Goal: Task Accomplishment & Management: Use online tool/utility

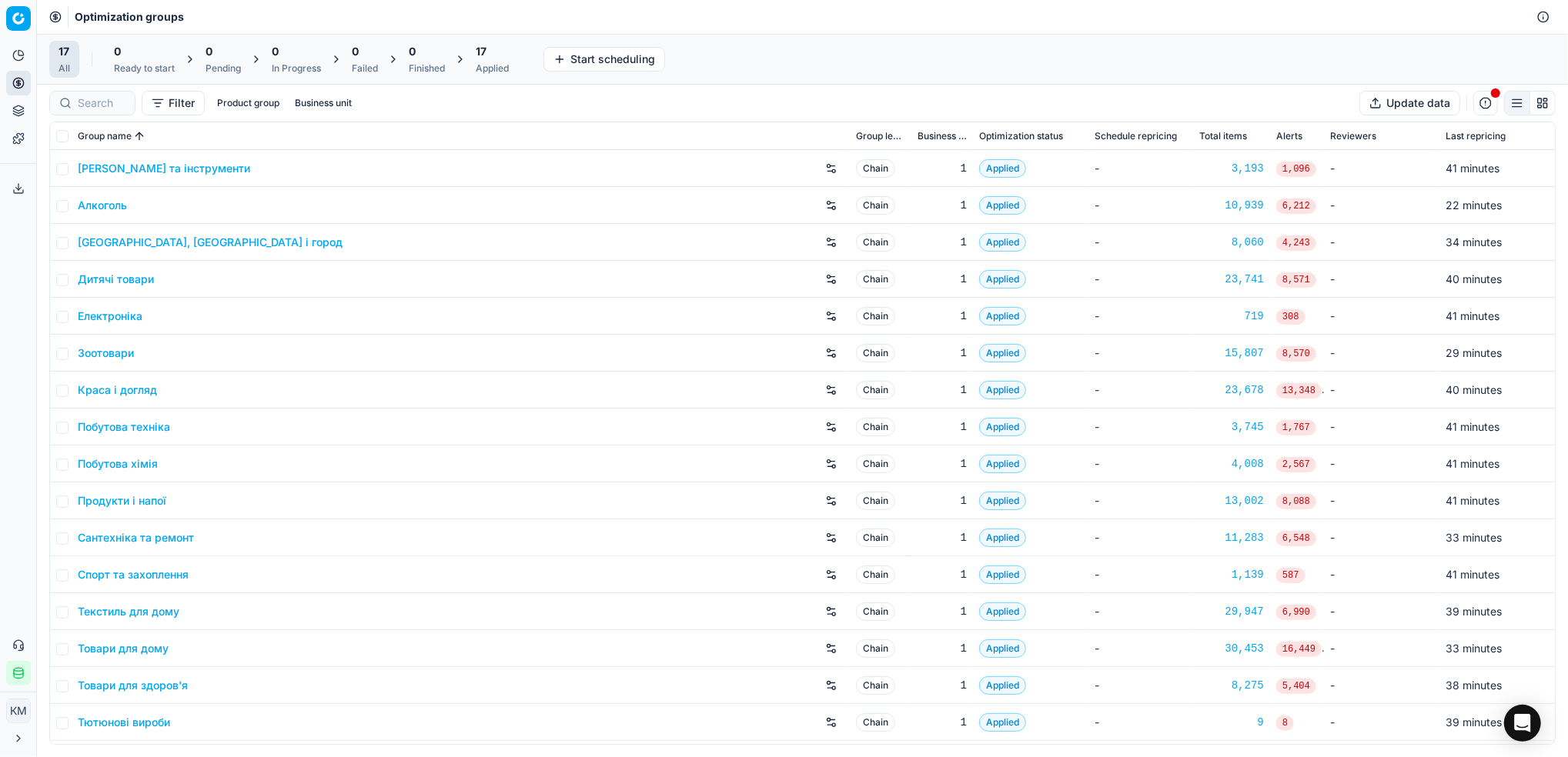
click at [119, 386] on link "Краса і догляд" at bounding box center [118, 390] width 79 height 15
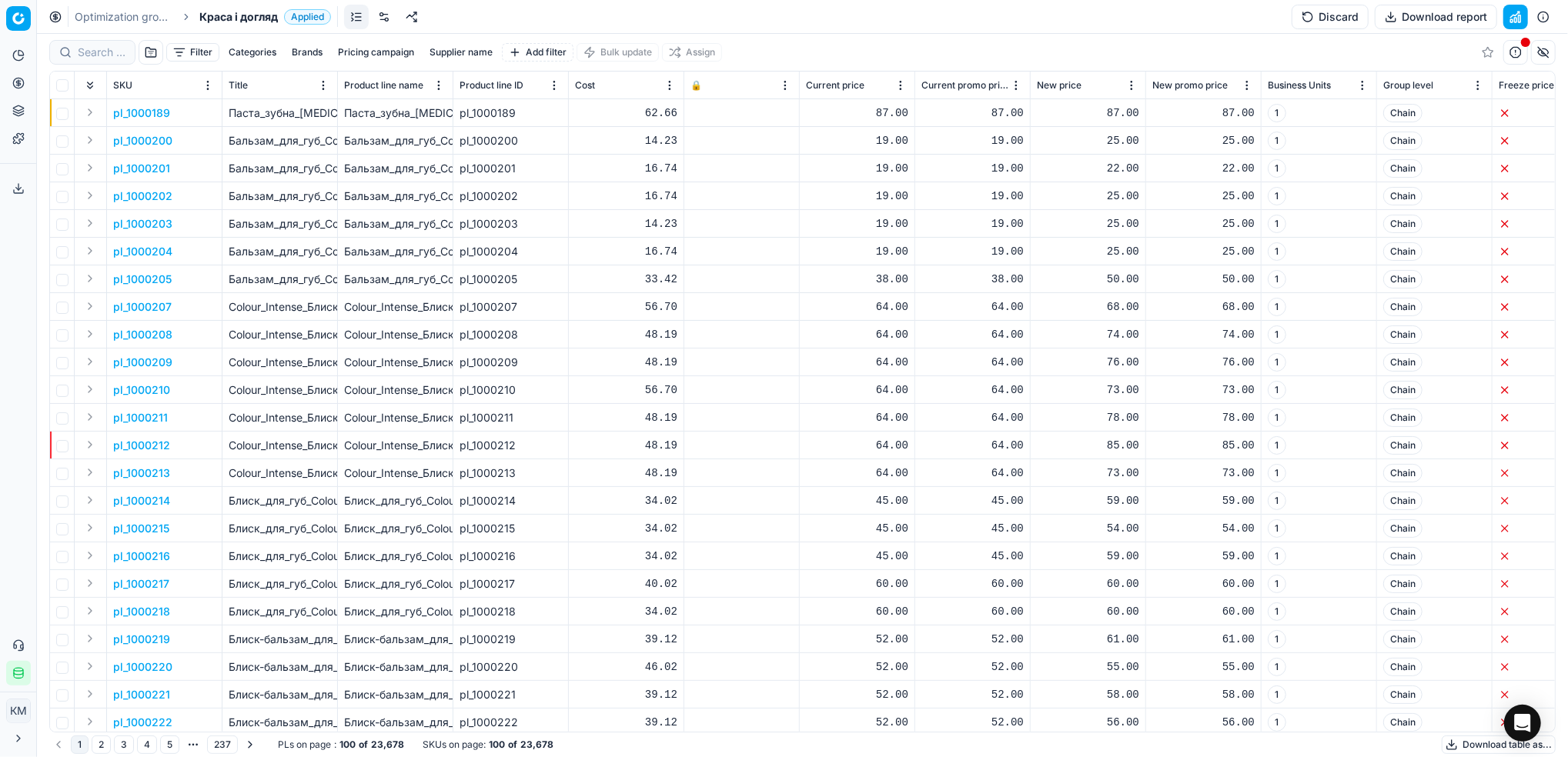
click at [465, 46] on button "Supplier name" at bounding box center [461, 52] width 75 height 18
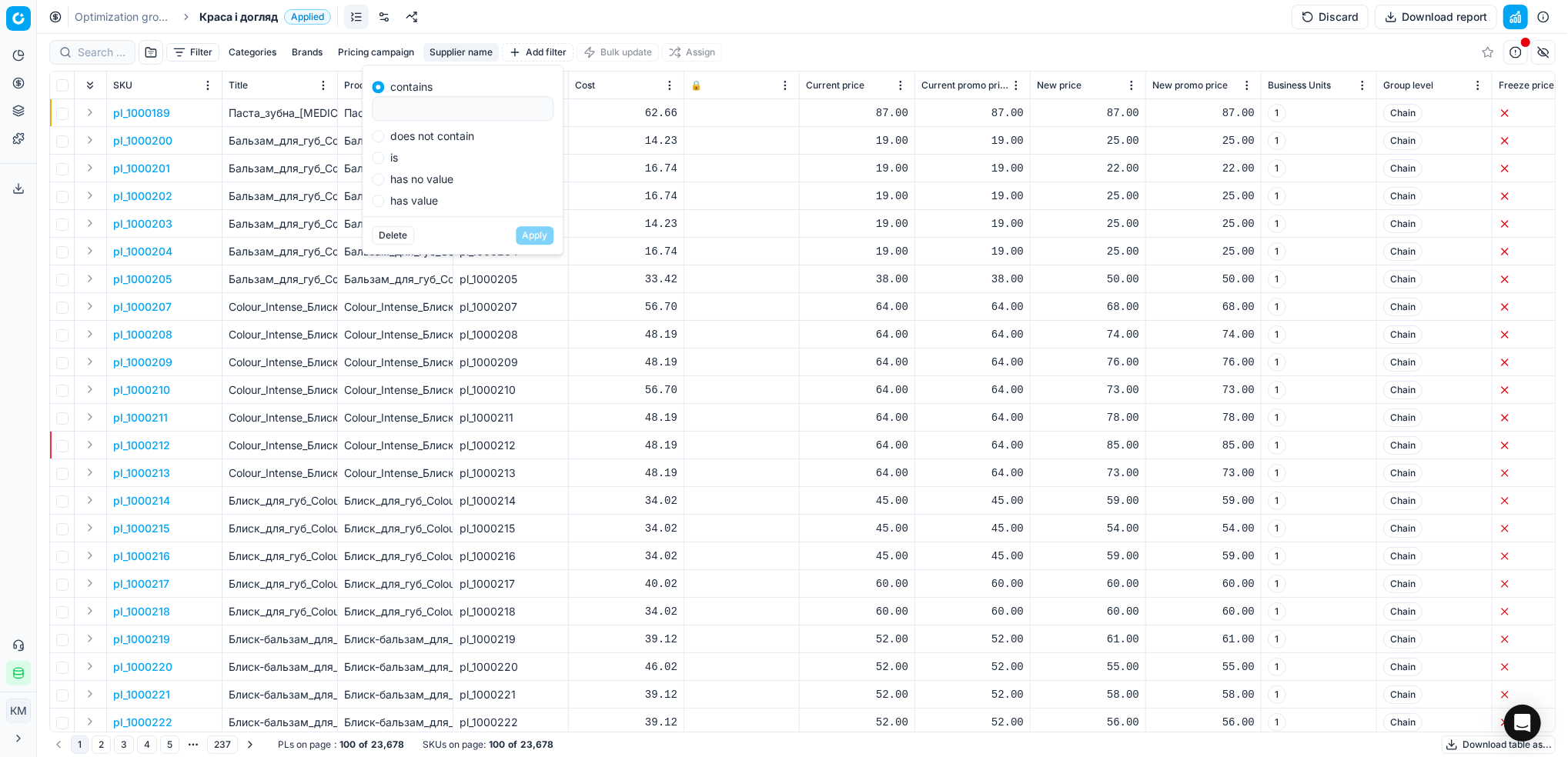
click at [465, 109] on input at bounding box center [463, 109] width 168 height 23
type input "кімберлі"
click at [530, 232] on button "Apply" at bounding box center [534, 235] width 38 height 18
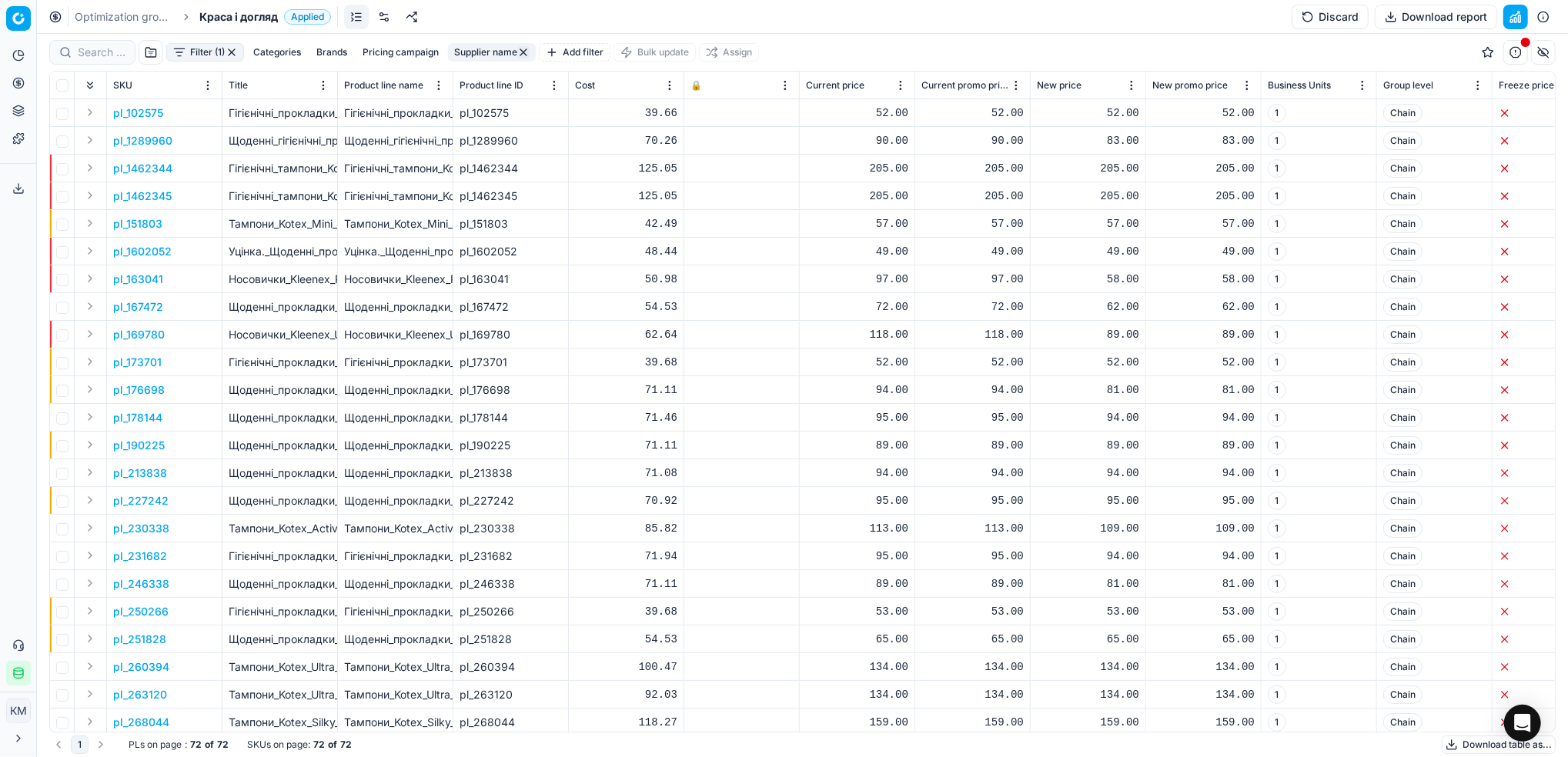
click at [1463, 750] on button "Download table as..." at bounding box center [1499, 744] width 114 height 18
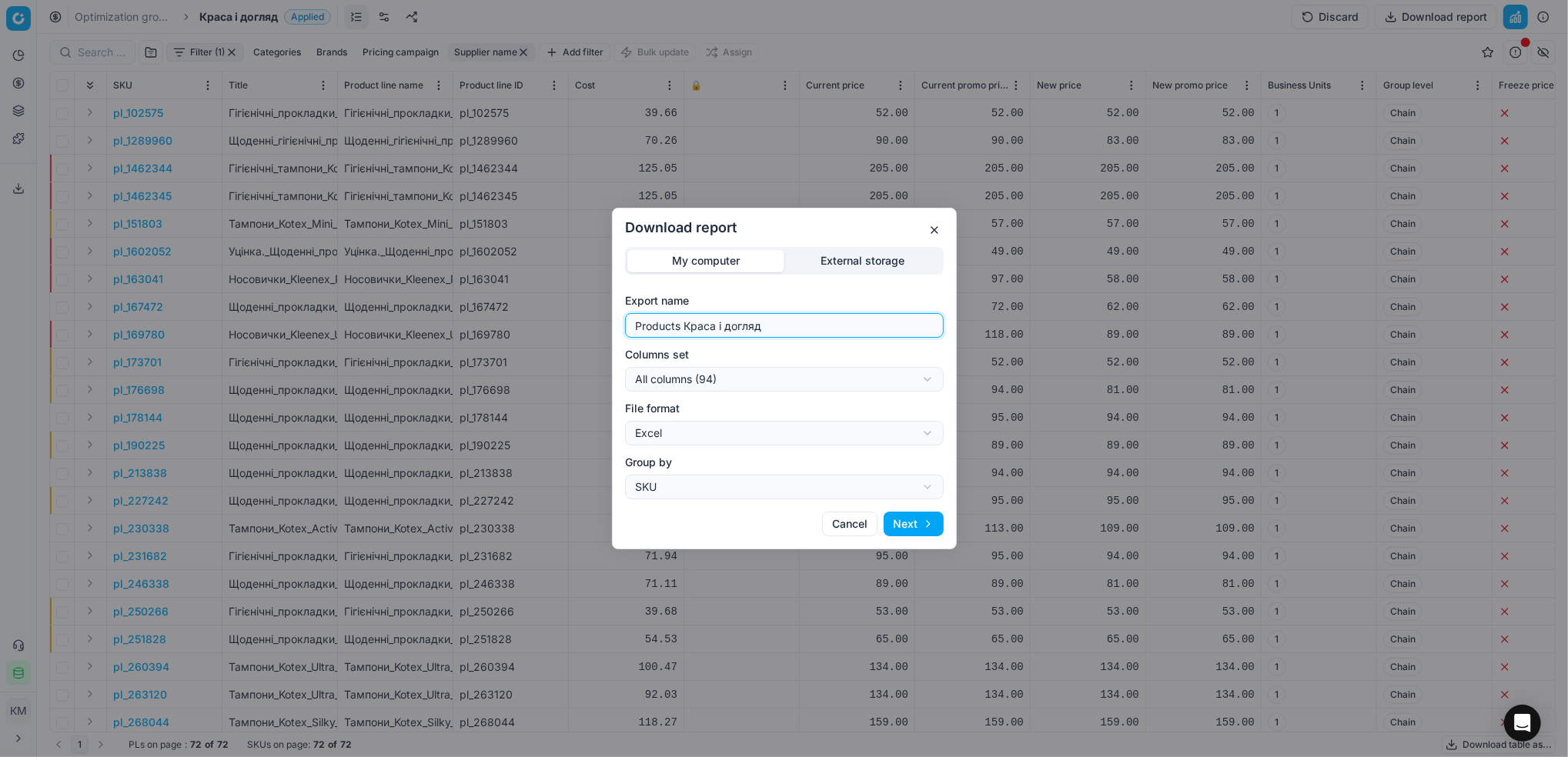
drag, startPoint x: 786, startPoint y: 329, endPoint x: 593, endPoint y: 326, distance: 193.0
click at [593, 326] on div "Download report My computer External storage Export name Products Краса і догля…" at bounding box center [784, 378] width 1568 height 757
type input "кку"
click at [918, 526] on button "Next" at bounding box center [914, 524] width 60 height 25
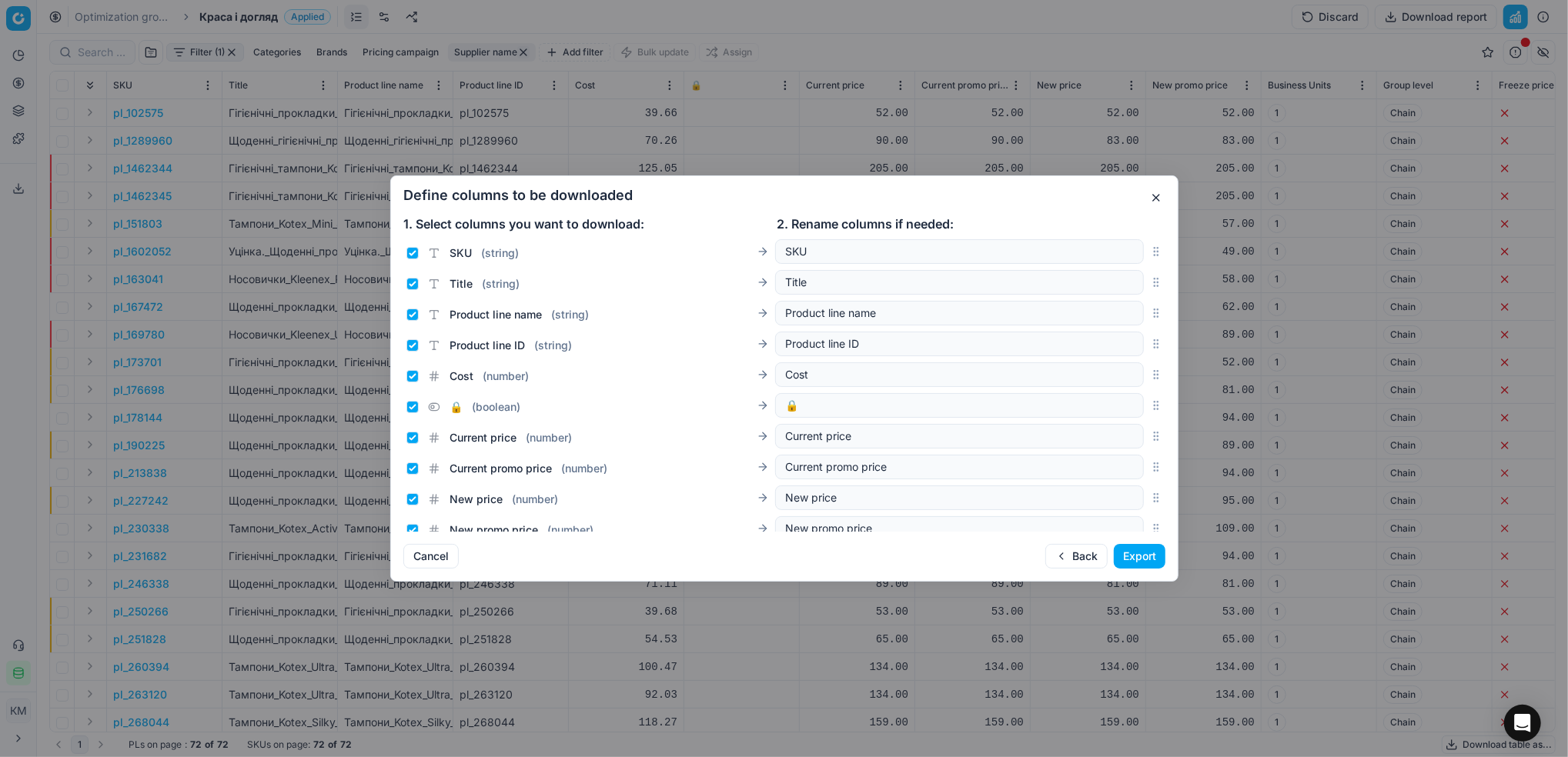
click at [1143, 555] on button "Export" at bounding box center [1140, 557] width 52 height 25
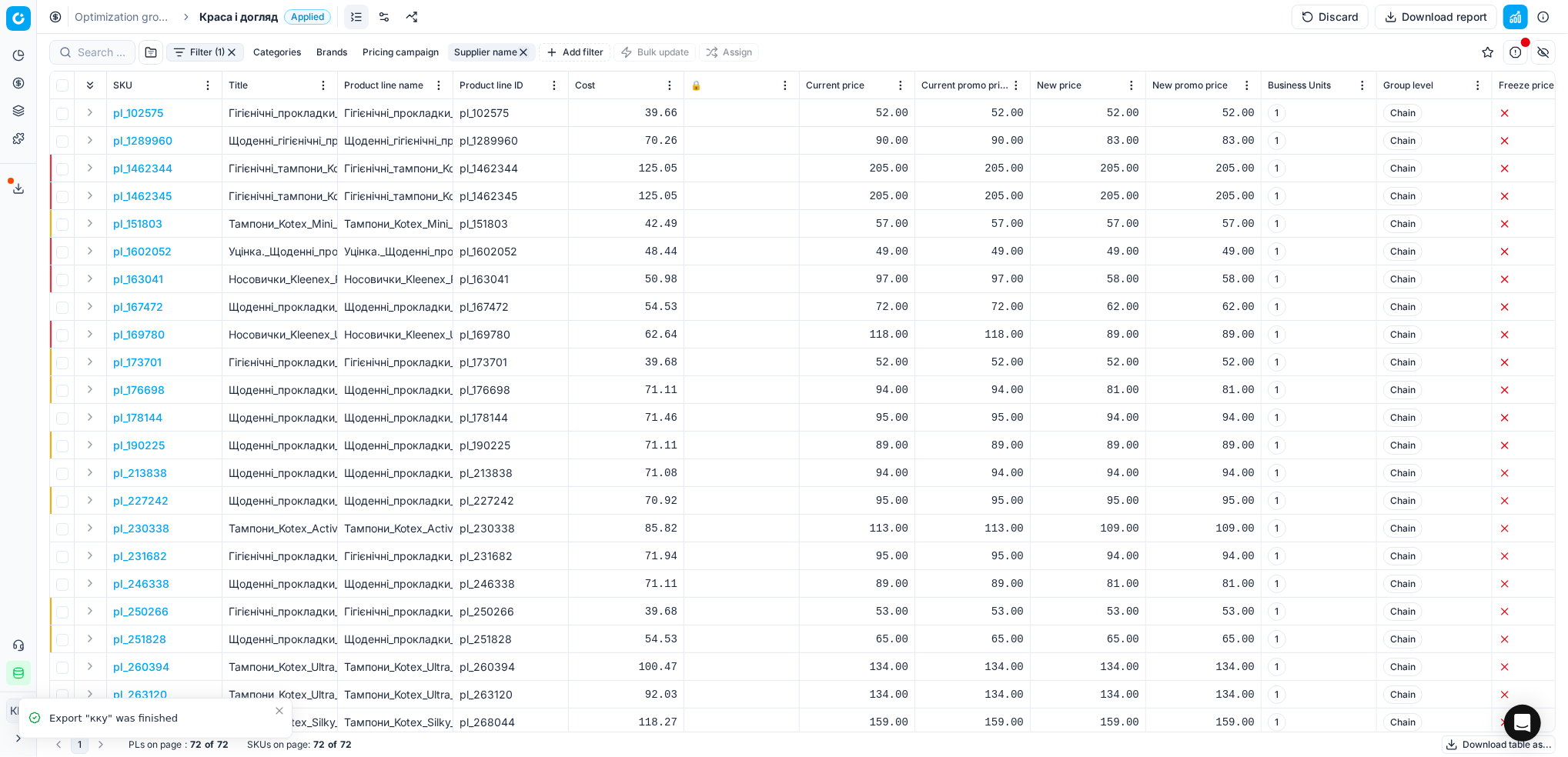
click at [13, 177] on button "Export service" at bounding box center [18, 189] width 25 height 25
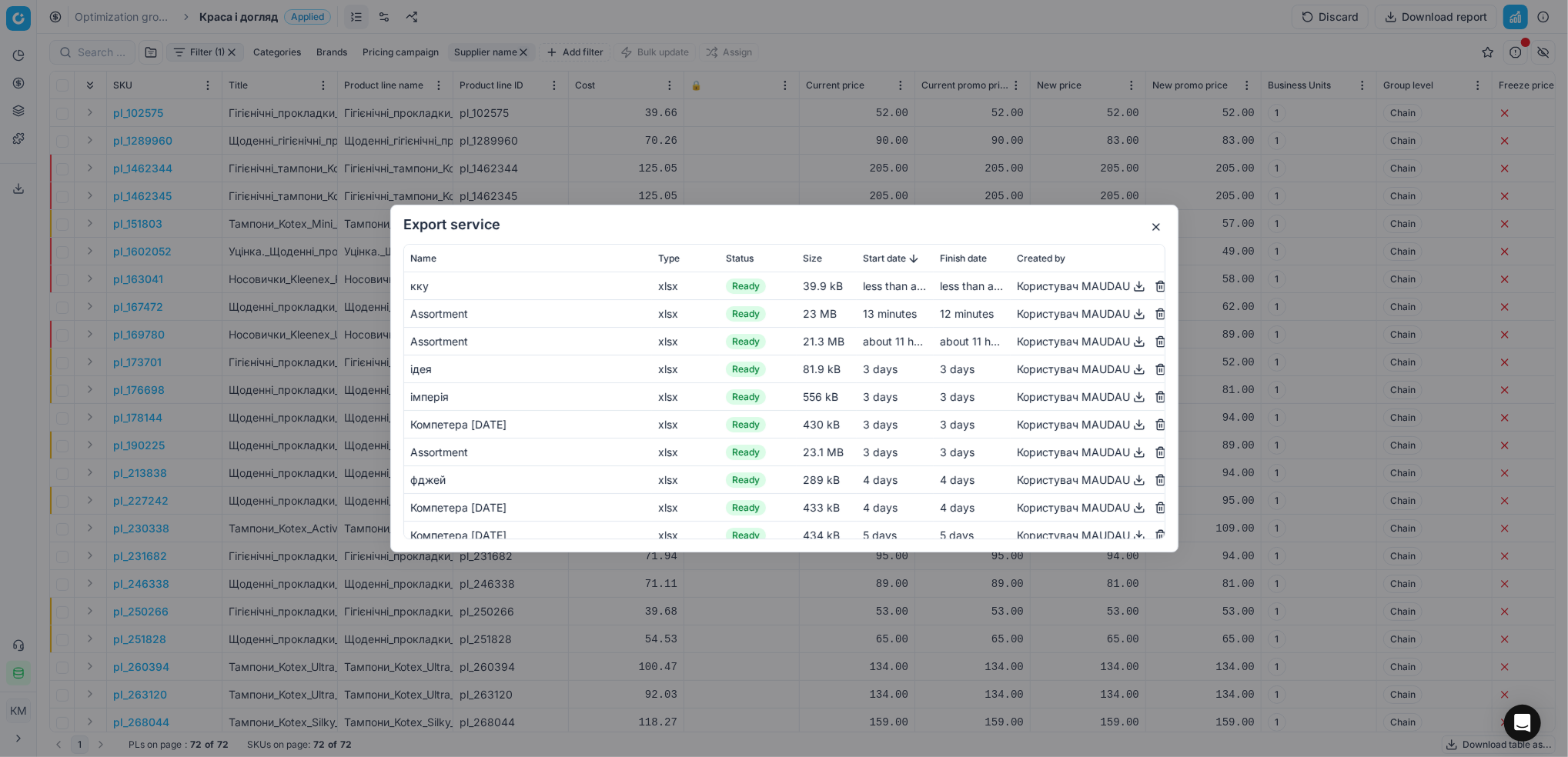
click at [1130, 281] on button "button" at bounding box center [1139, 286] width 18 height 18
